Goal: Navigation & Orientation: Find specific page/section

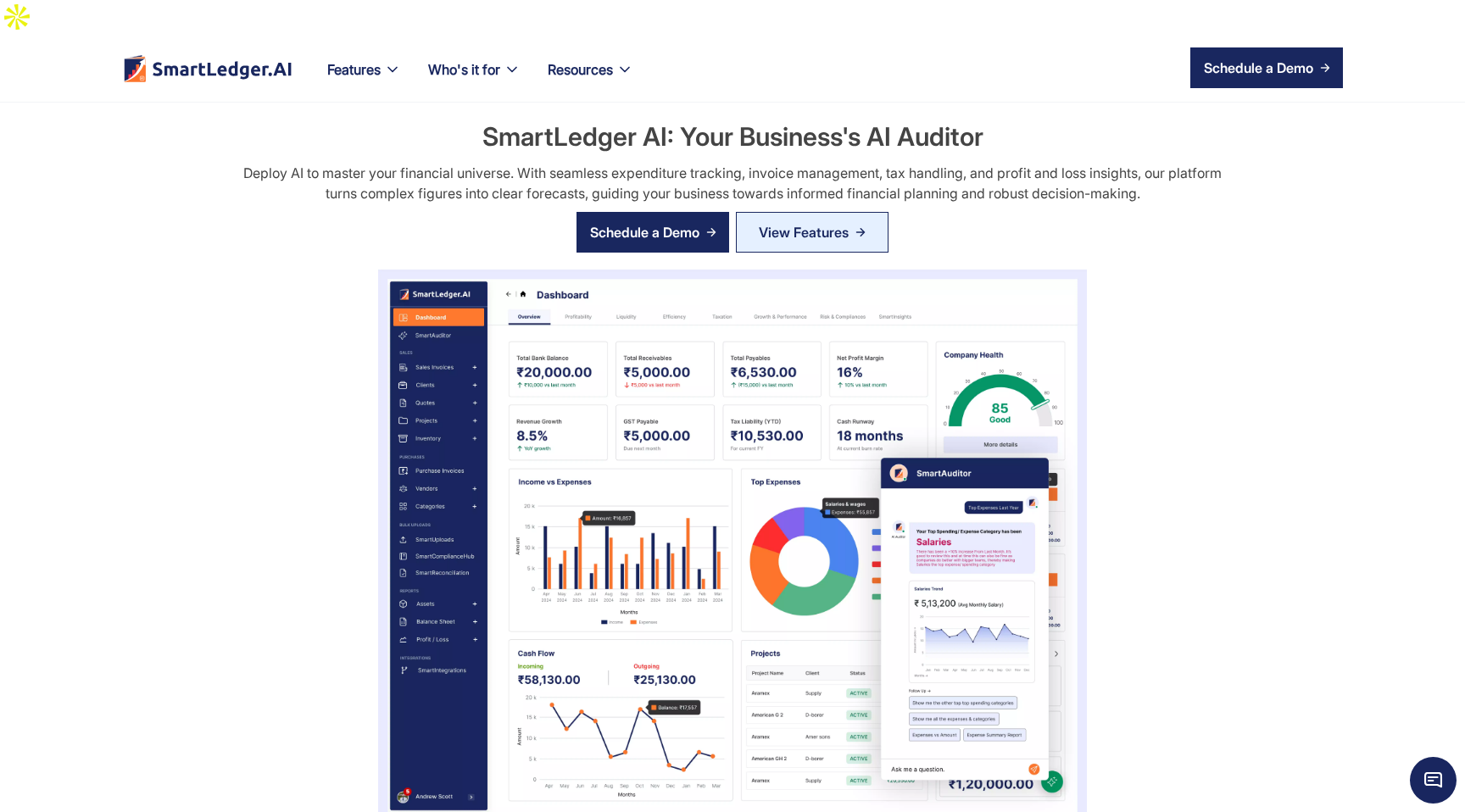
click at [251, 54] on img "home" at bounding box center [207, 68] width 172 height 28
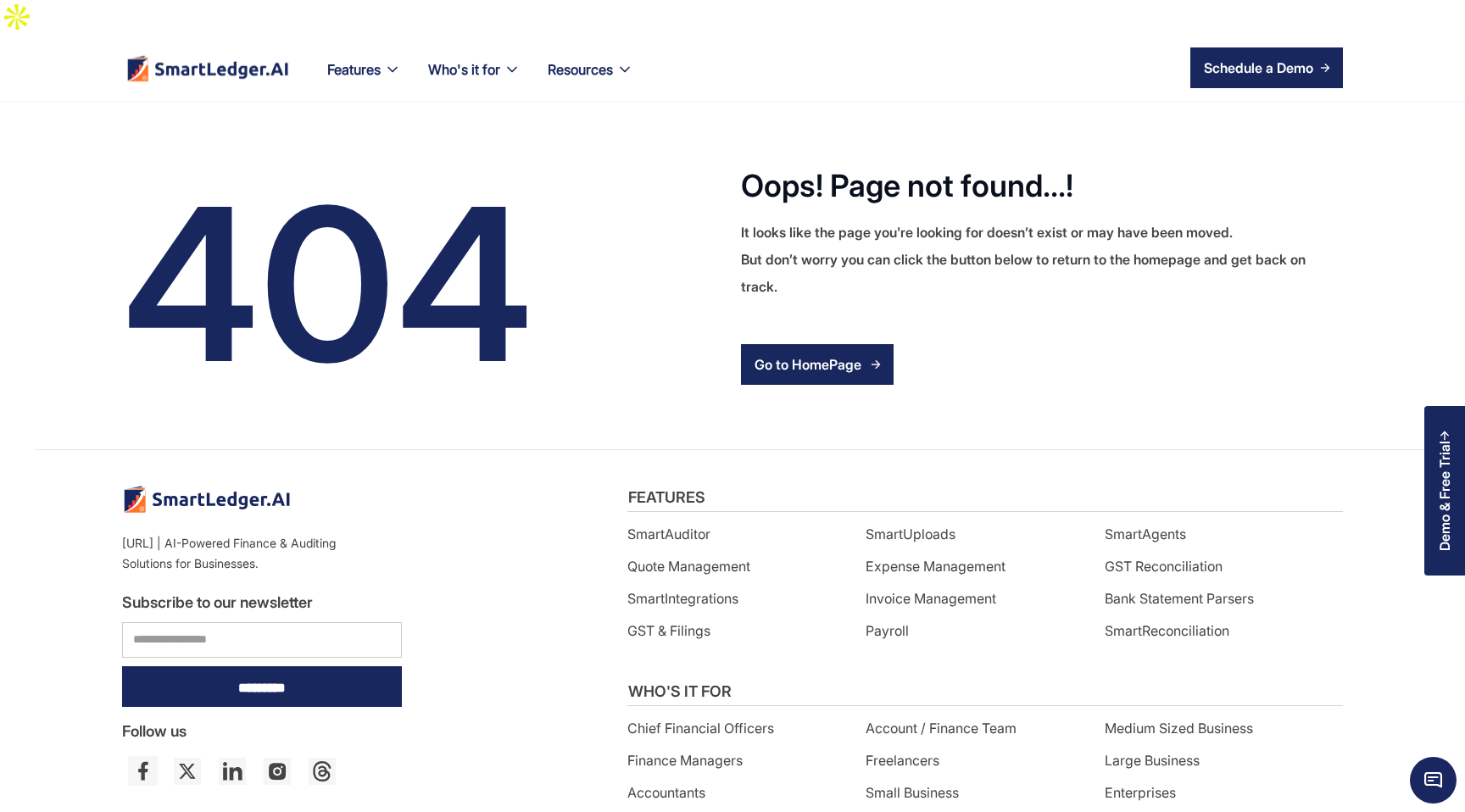
click at [239, 54] on img "home" at bounding box center [207, 68] width 164 height 27
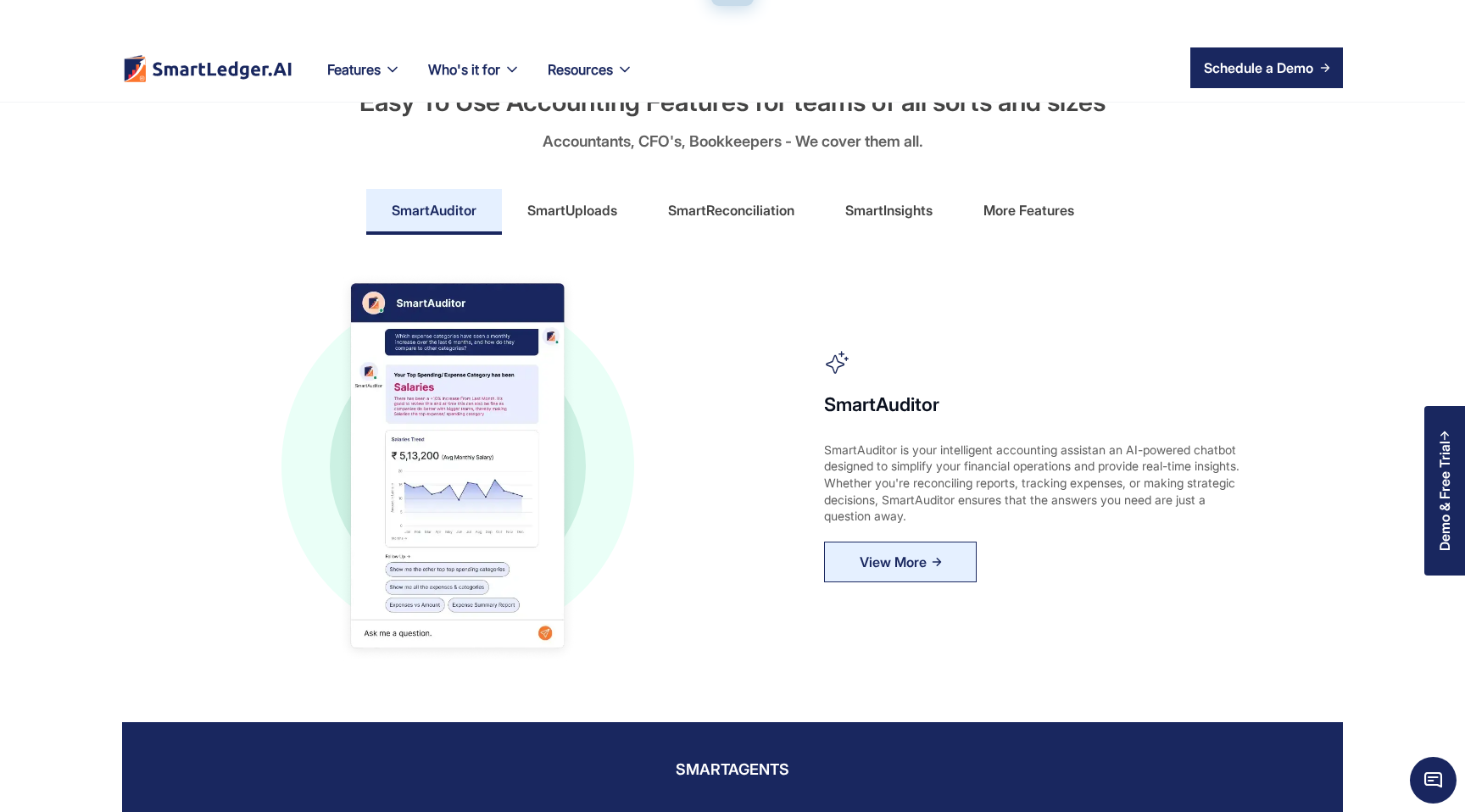
scroll to position [823, 0]
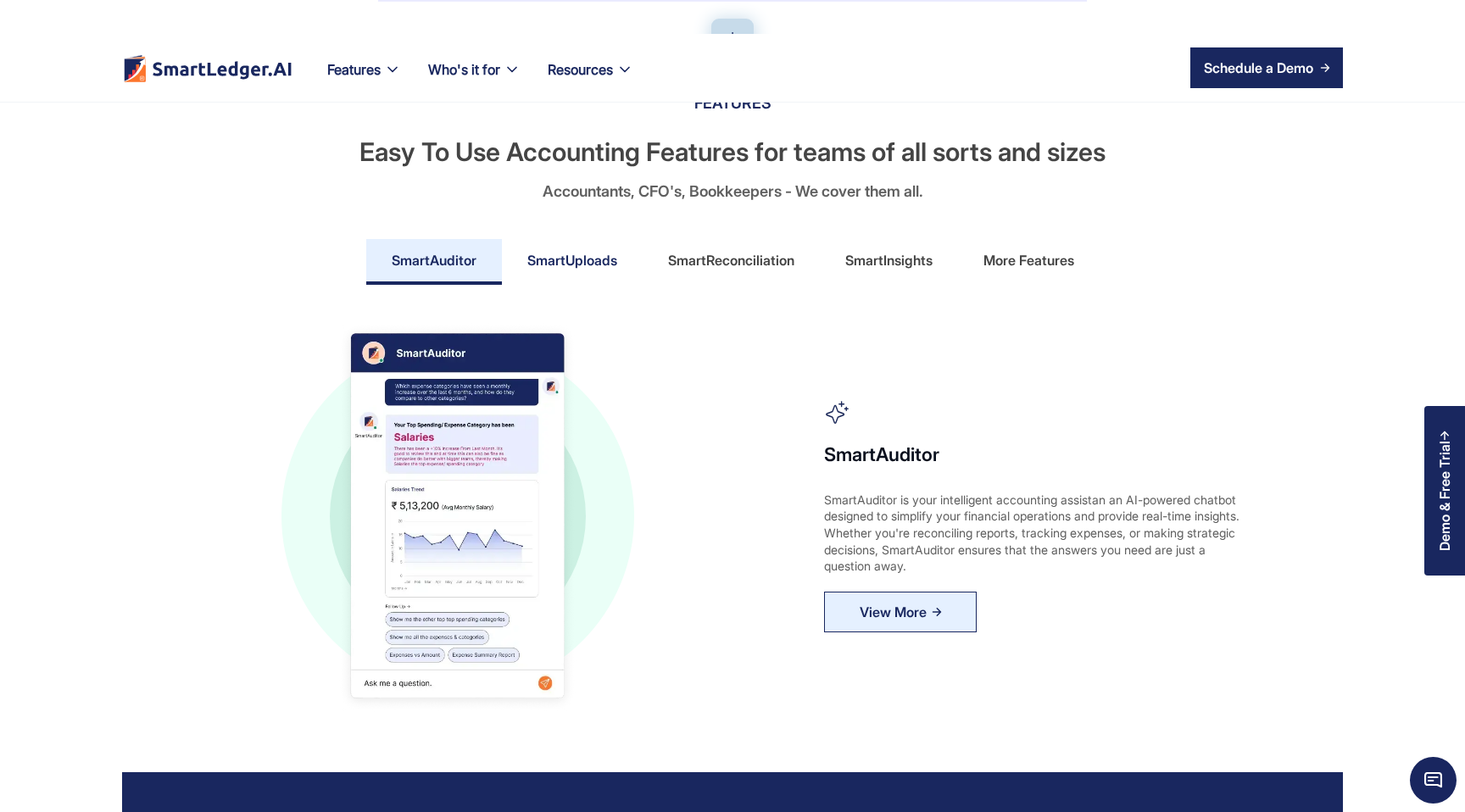
click at [598, 250] on link "SmartUploads" at bounding box center [572, 262] width 141 height 46
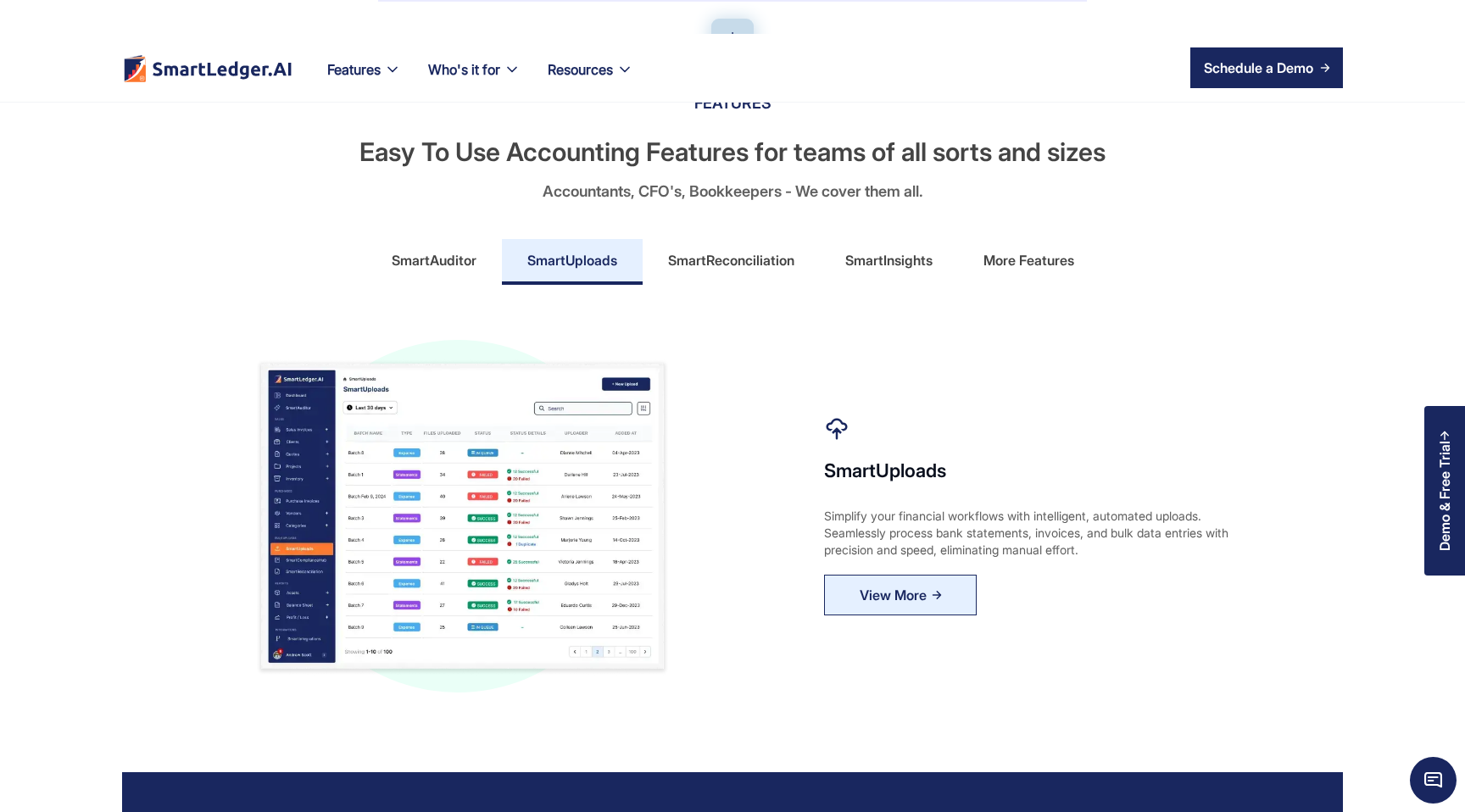
click at [768, 247] on div "SmartReconciliation" at bounding box center [731, 260] width 127 height 27
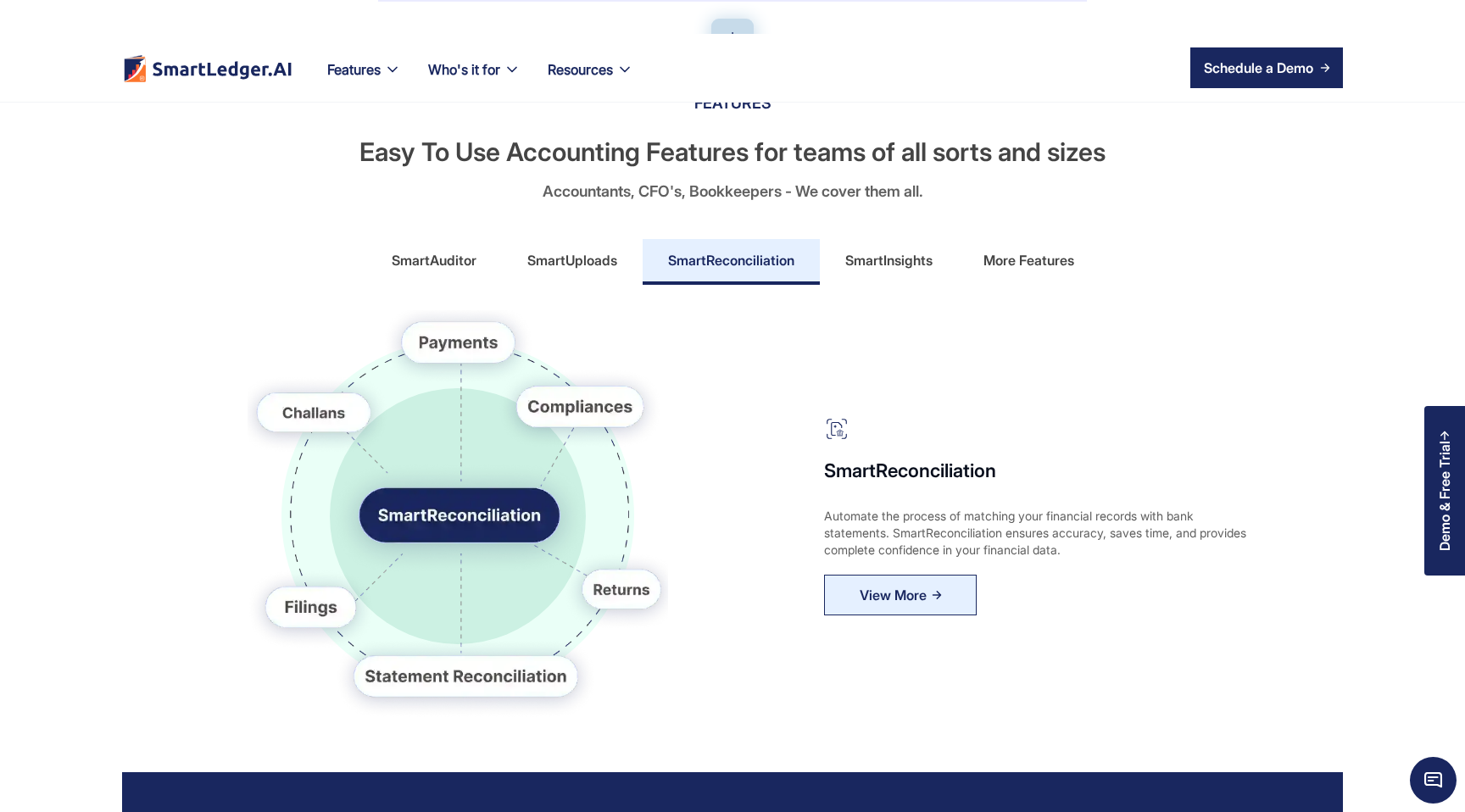
click at [931, 247] on div "SmartInsights" at bounding box center [888, 260] width 87 height 27
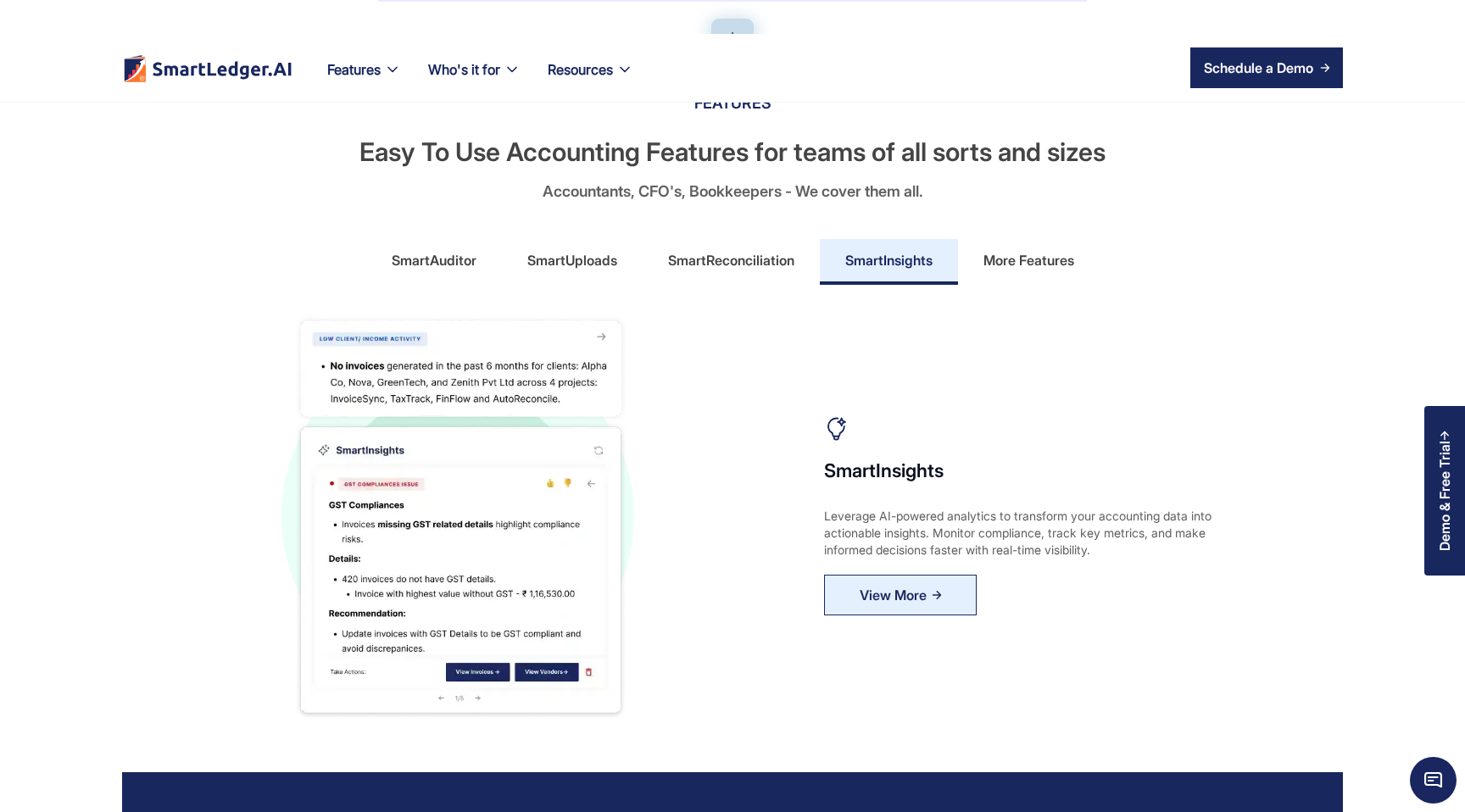
click at [1042, 247] on div "More Features" at bounding box center [1028, 260] width 91 height 27
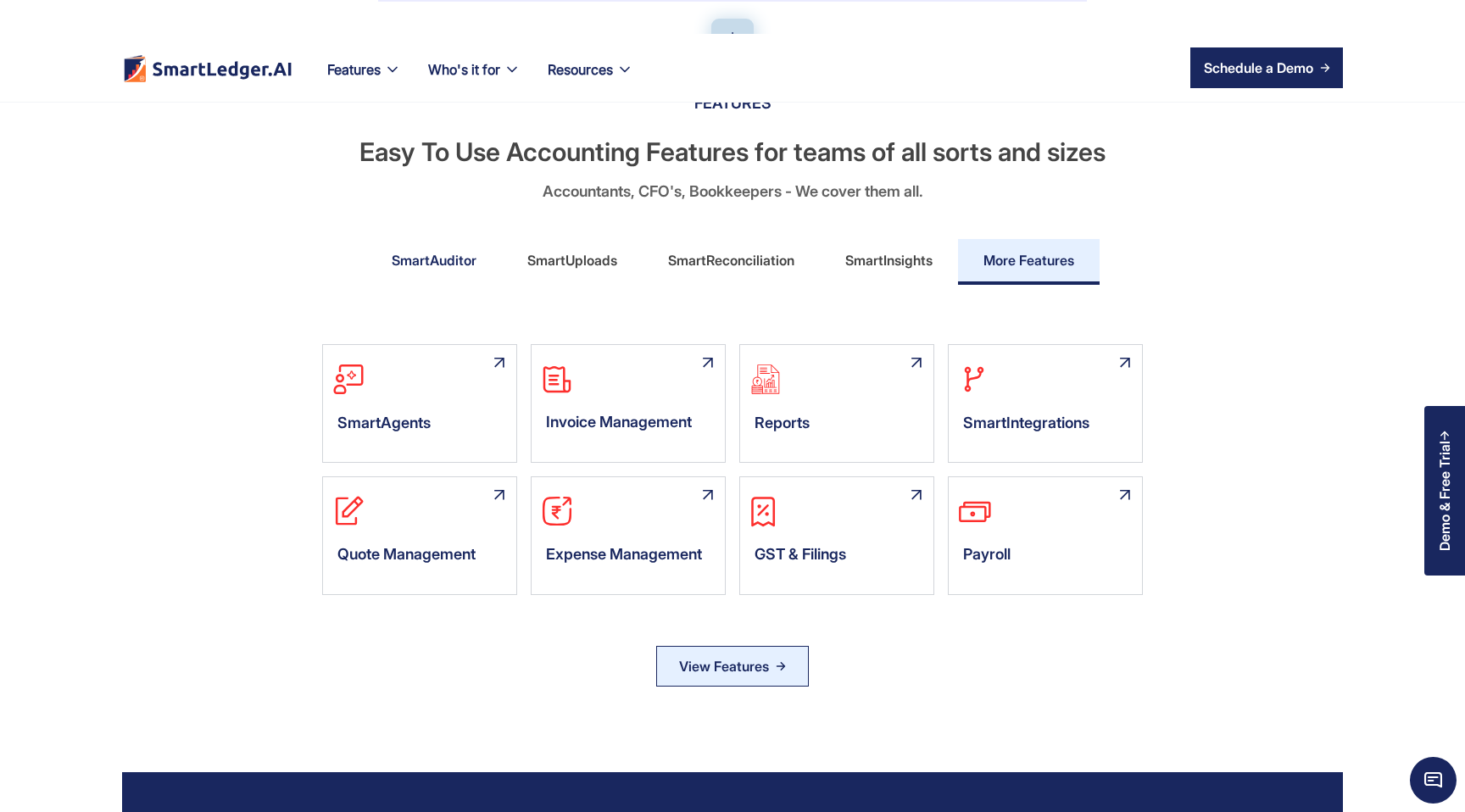
click at [366, 239] on link "SmartAuditor" at bounding box center [433, 262] width 136 height 46
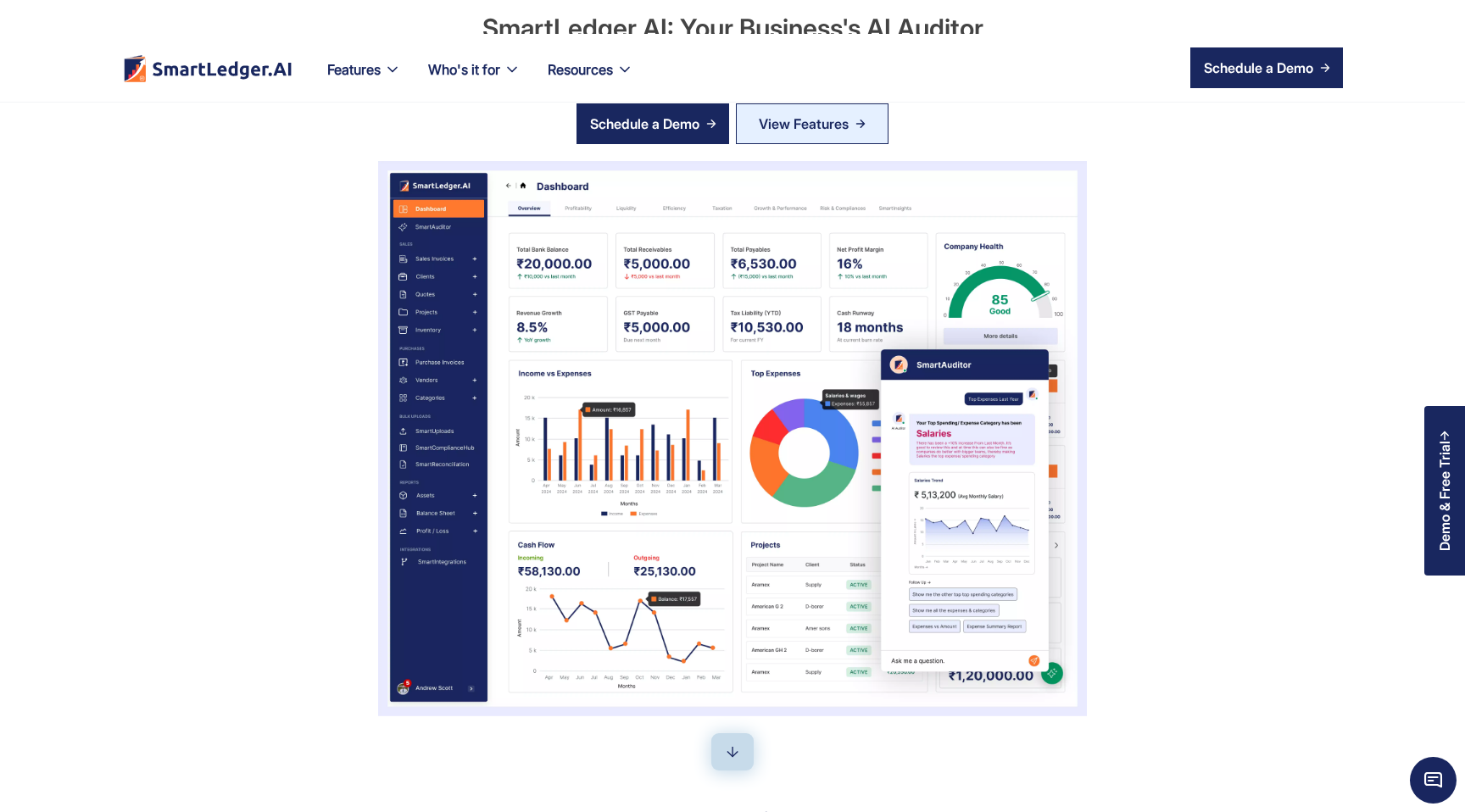
scroll to position [0, 0]
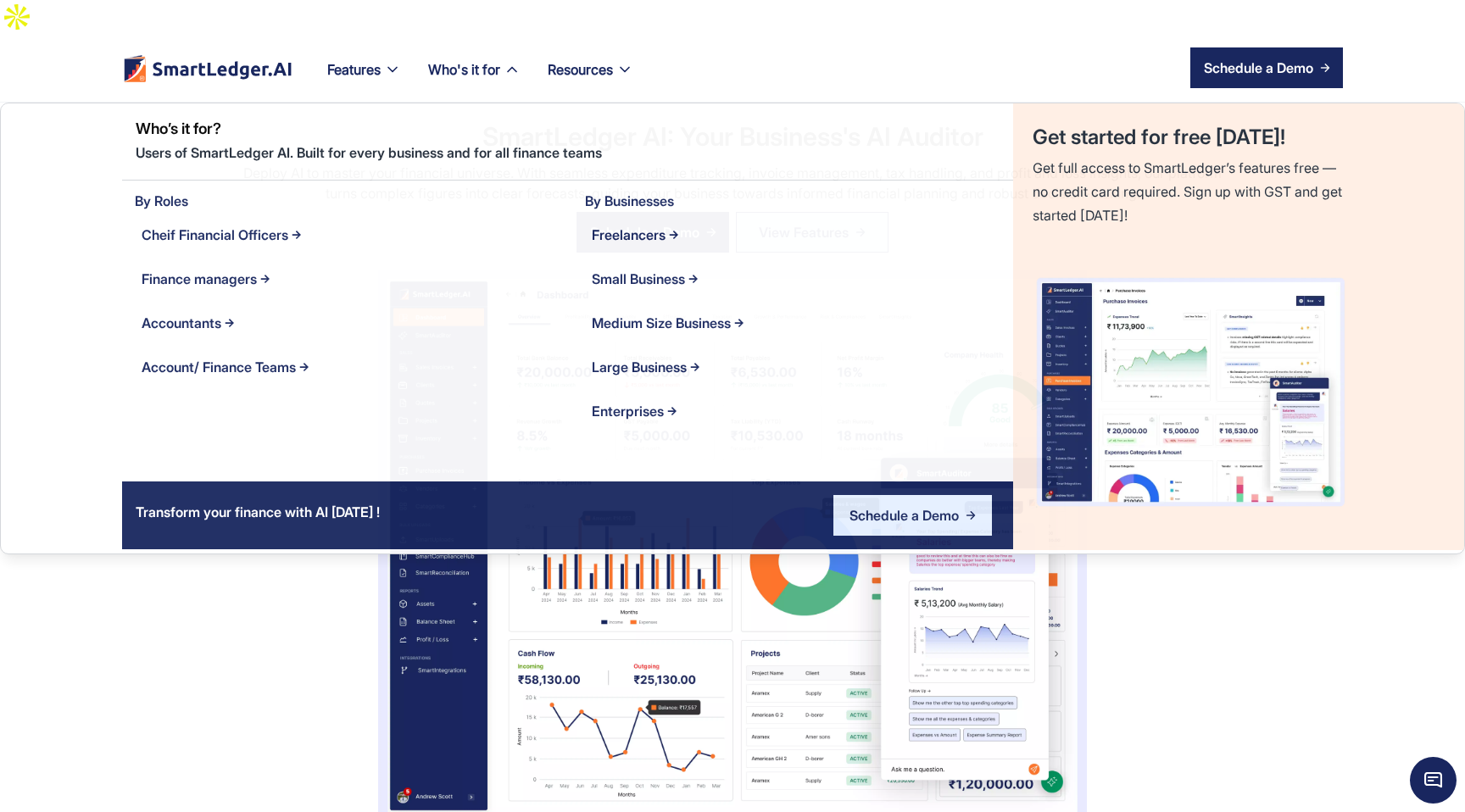
click at [471, 57] on div "Who's it for" at bounding box center [463, 68] width 72 height 23
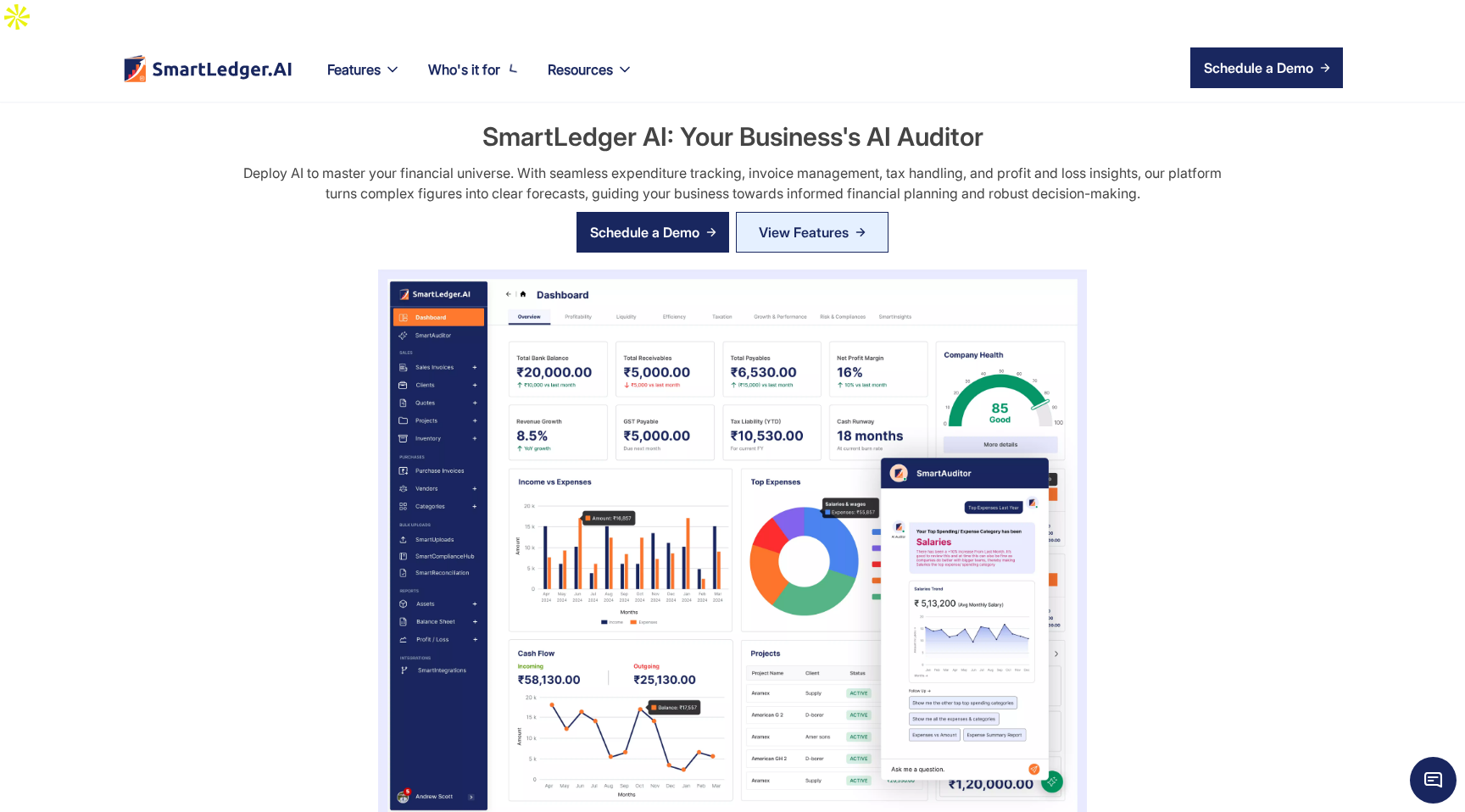
click at [471, 57] on div "Who's it for" at bounding box center [463, 68] width 72 height 23
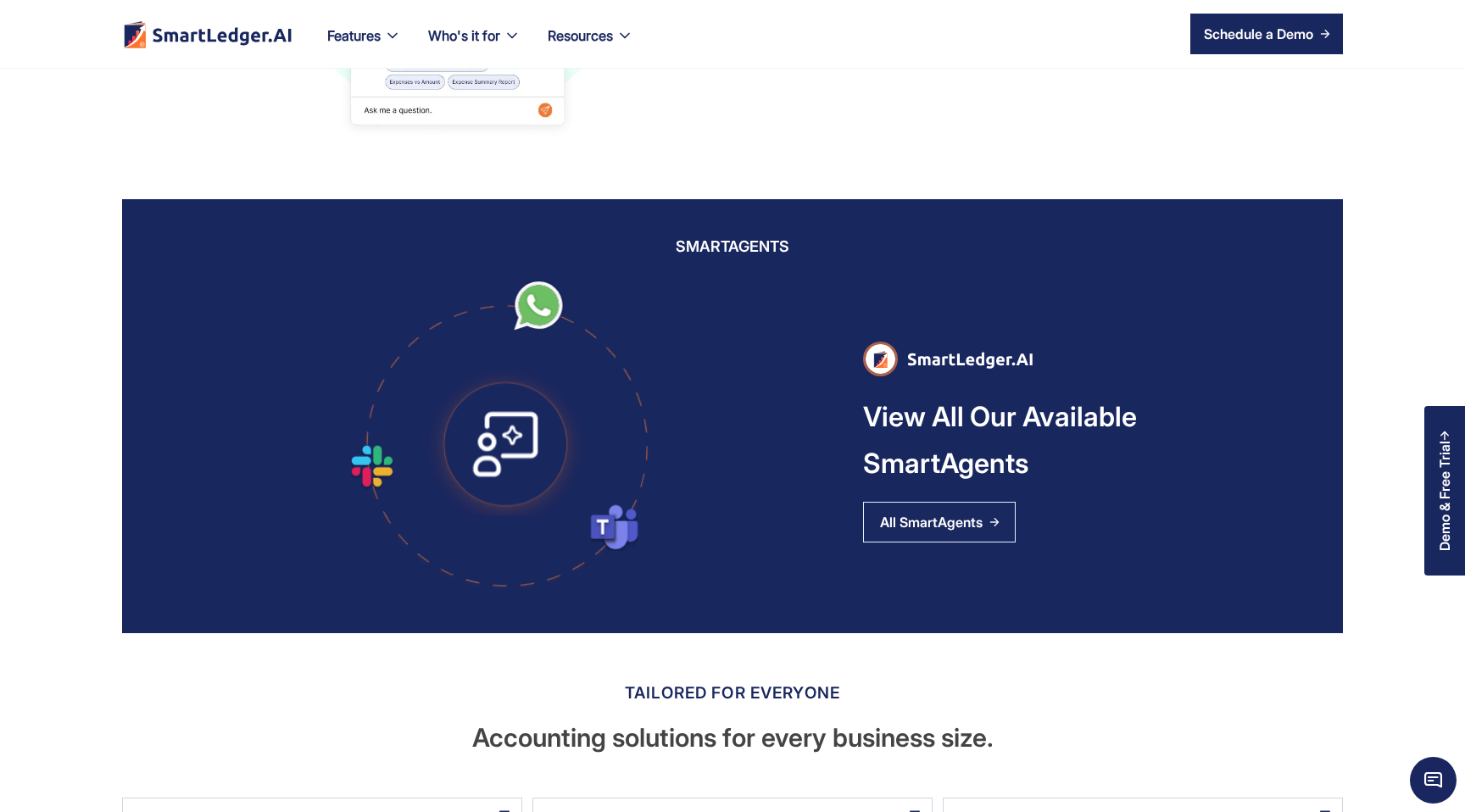
scroll to position [1406, 0]
